Goal: Contribute content

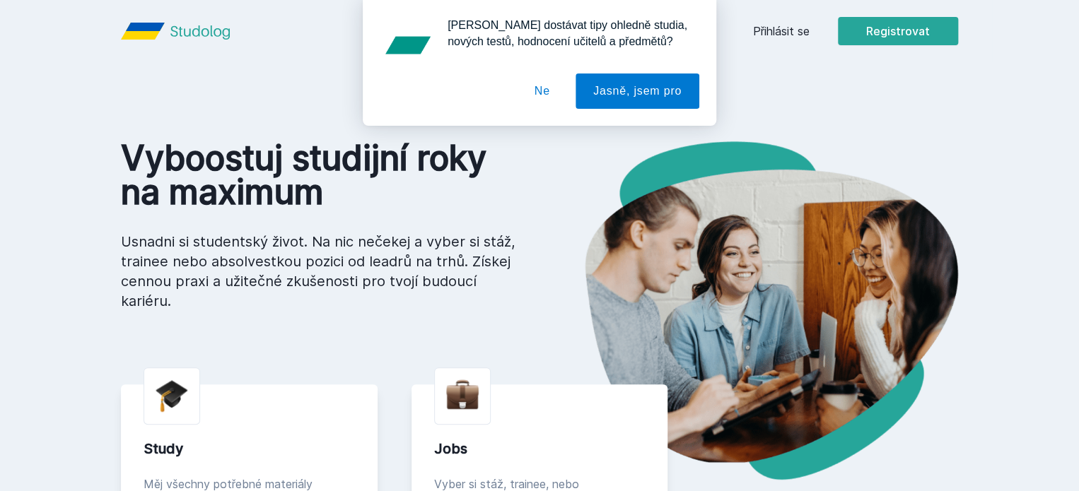
click at [865, 25] on div "[PERSON_NAME] dostávat tipy ohledně studia, nových testů, hodnocení učitelů a p…" at bounding box center [539, 63] width 1079 height 126
click at [539, 93] on button "Ne" at bounding box center [542, 91] width 51 height 35
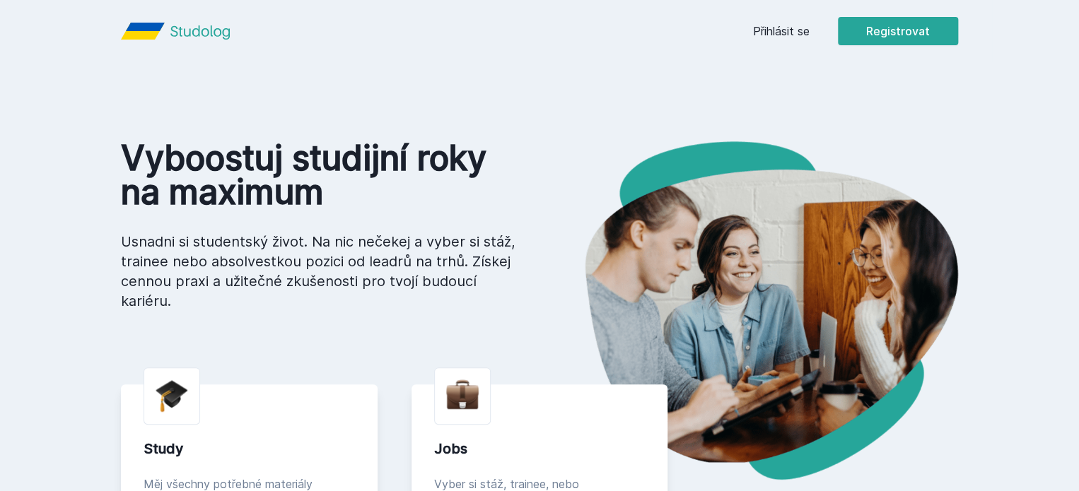
click at [809, 34] on link "Přihlásit se" at bounding box center [781, 31] width 57 height 17
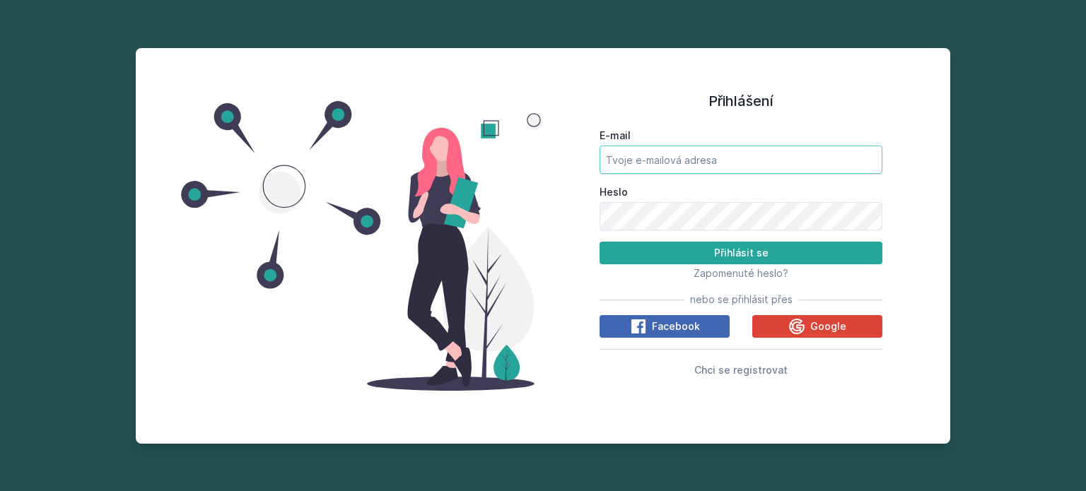
type input "[EMAIL_ADDRESS][DOMAIN_NAME]"
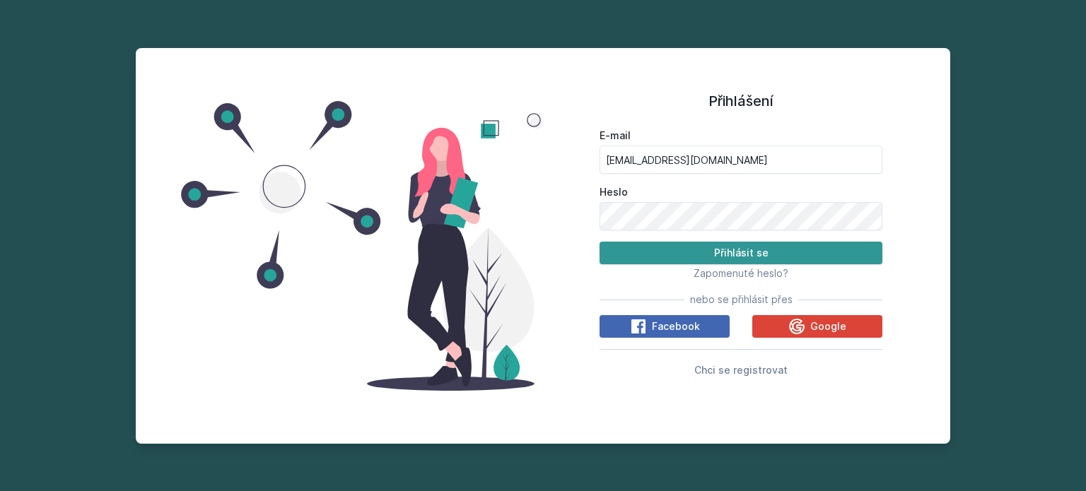
click at [667, 254] on button "Přihlásit se" at bounding box center [740, 253] width 283 height 23
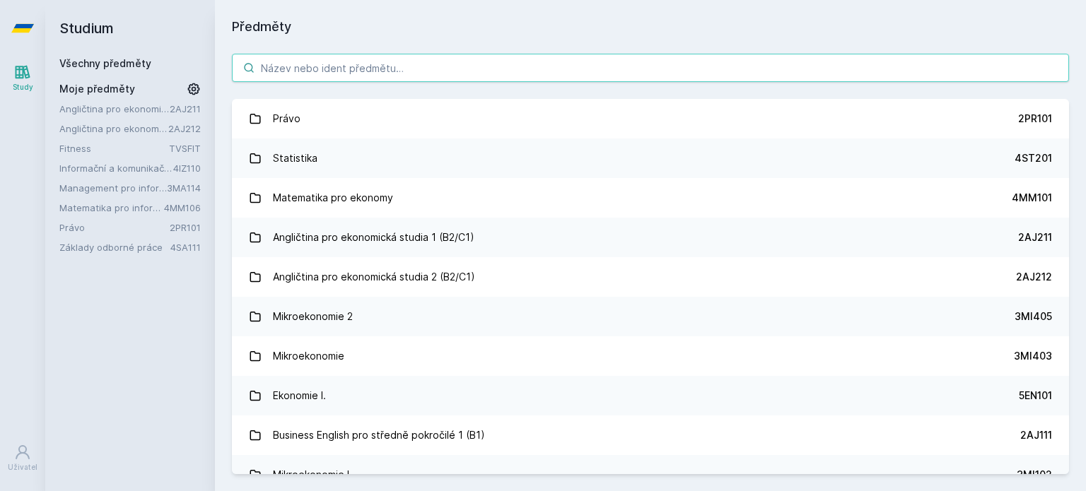
click at [503, 65] on input "search" at bounding box center [650, 68] width 837 height 28
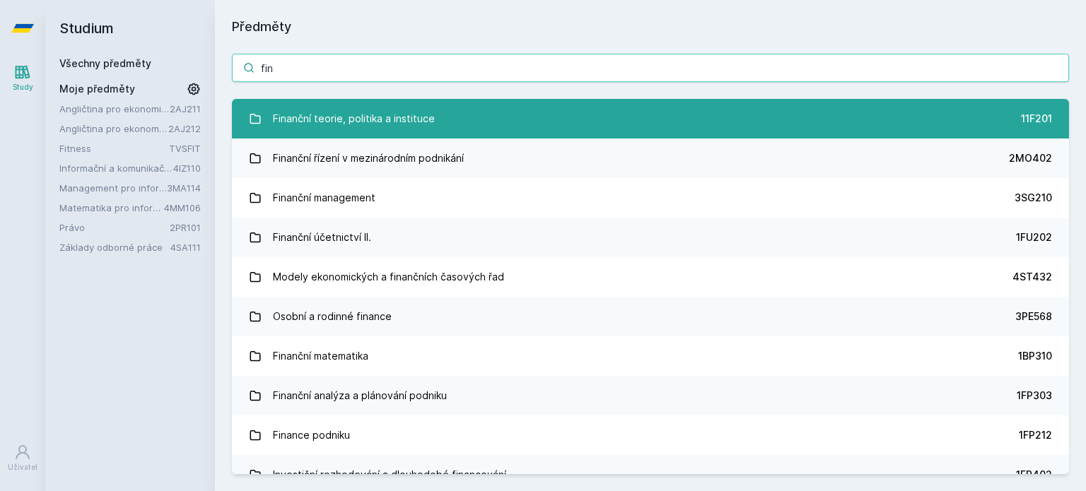
type input "fin"
click at [1021, 117] on div "11F201" at bounding box center [1036, 119] width 31 height 14
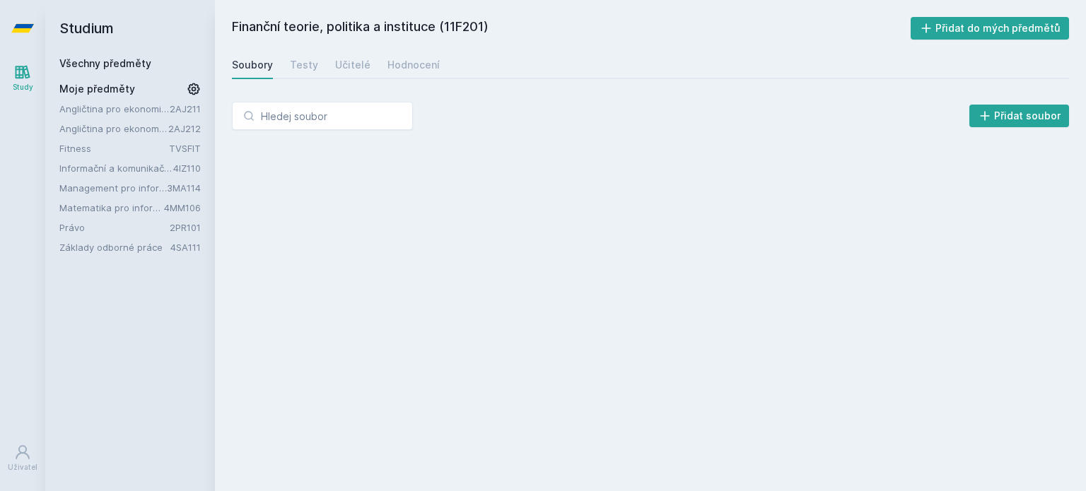
click at [1021, 117] on button "Přidat soubor" at bounding box center [1019, 116] width 100 height 23
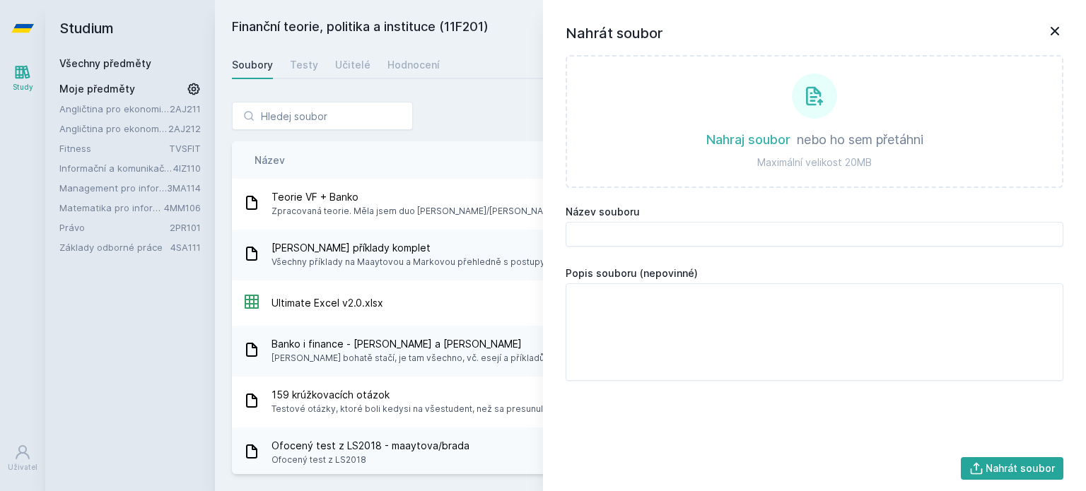
click at [1050, 28] on icon at bounding box center [1054, 31] width 17 height 17
